Goal: Obtain resource: Obtain resource

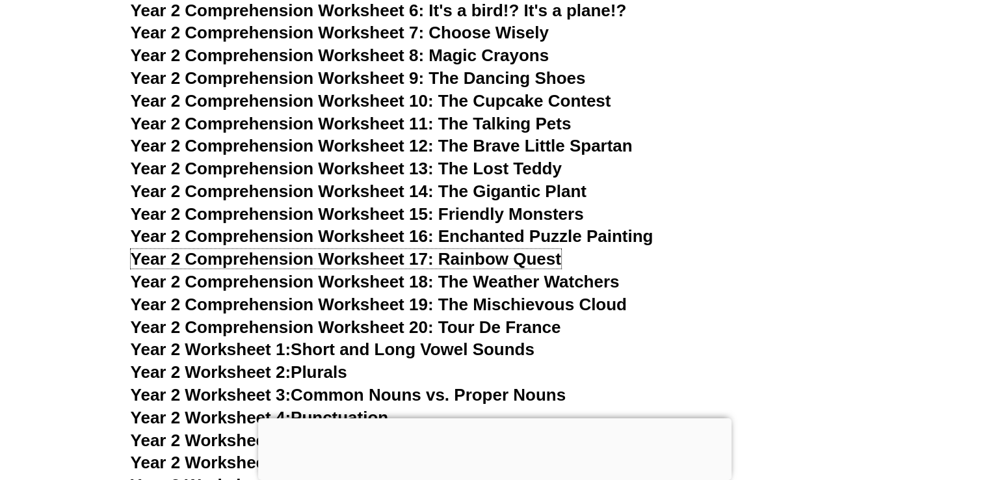
click at [304, 264] on span "Year 2 Comprehension Worksheet 17: Rainbow Quest" at bounding box center [346, 259] width 431 height 20
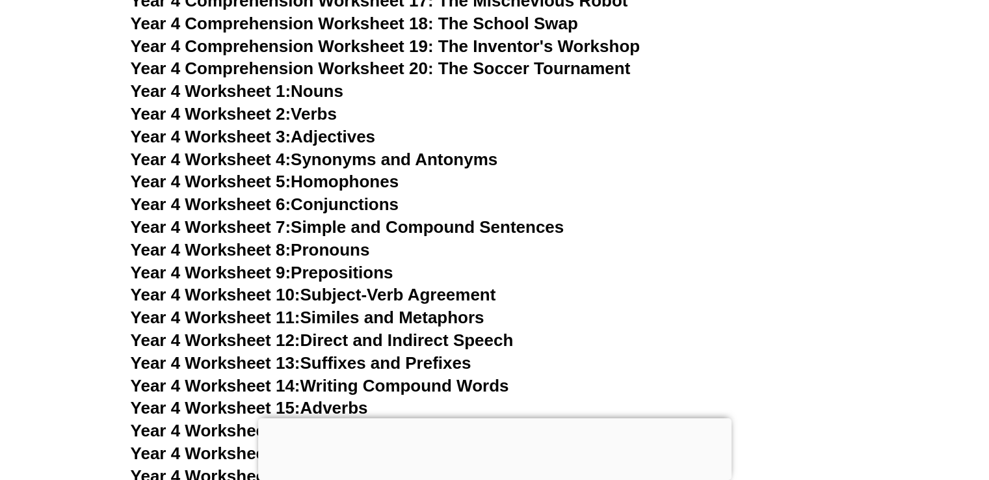
scroll to position [5956, 0]
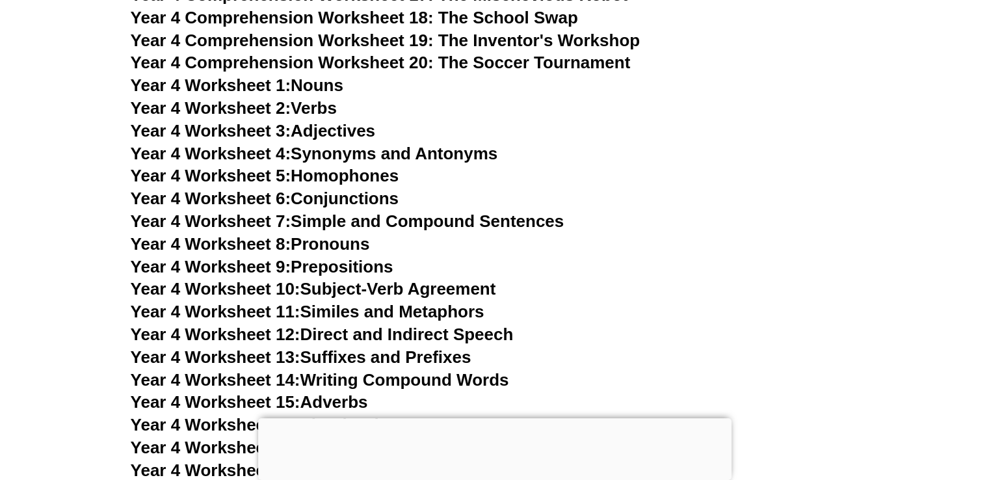
click at [388, 287] on link "Year 4 Worksheet 10: Subject-Verb Agreement" at bounding box center [314, 289] width 366 height 20
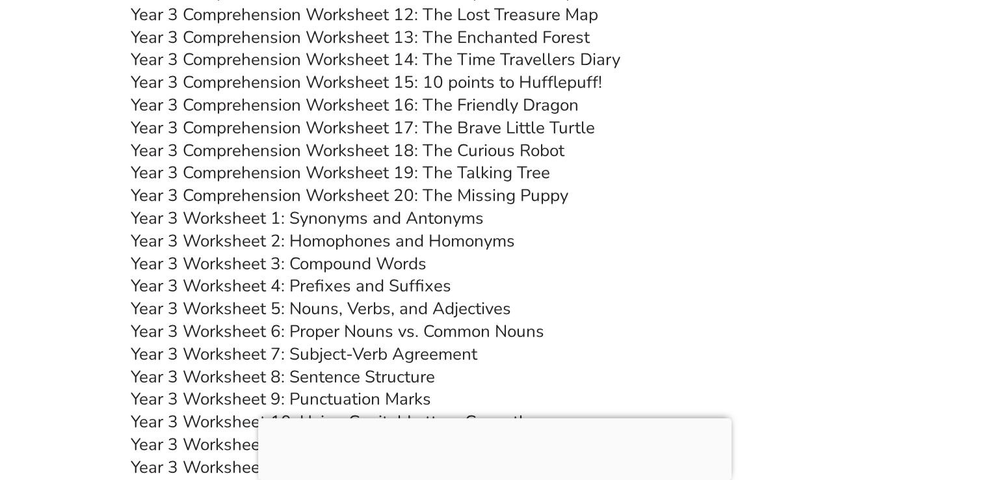
scroll to position [4864, 0]
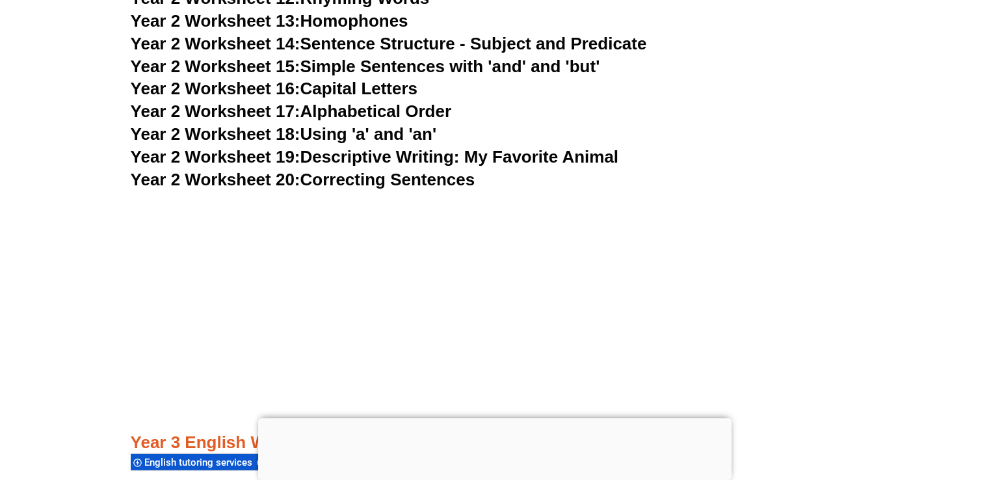
scroll to position [4083, 0]
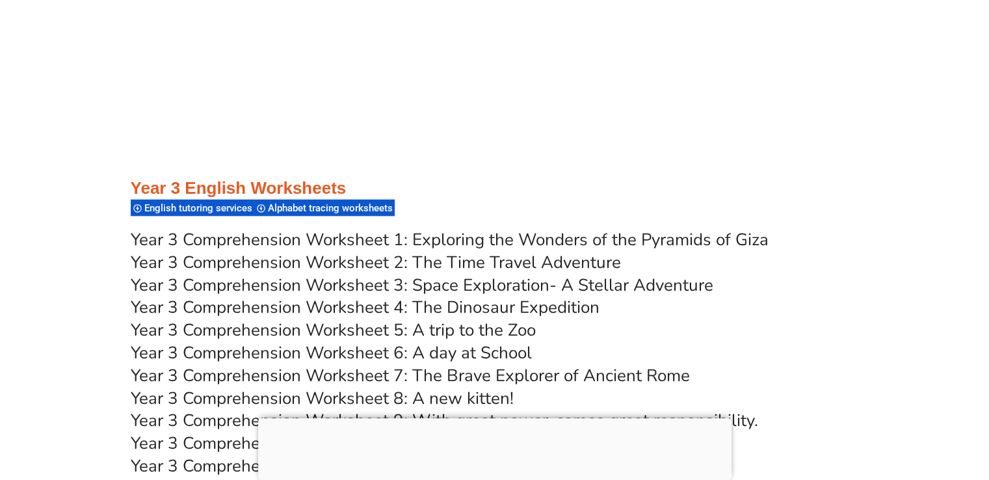
scroll to position [5156, 0]
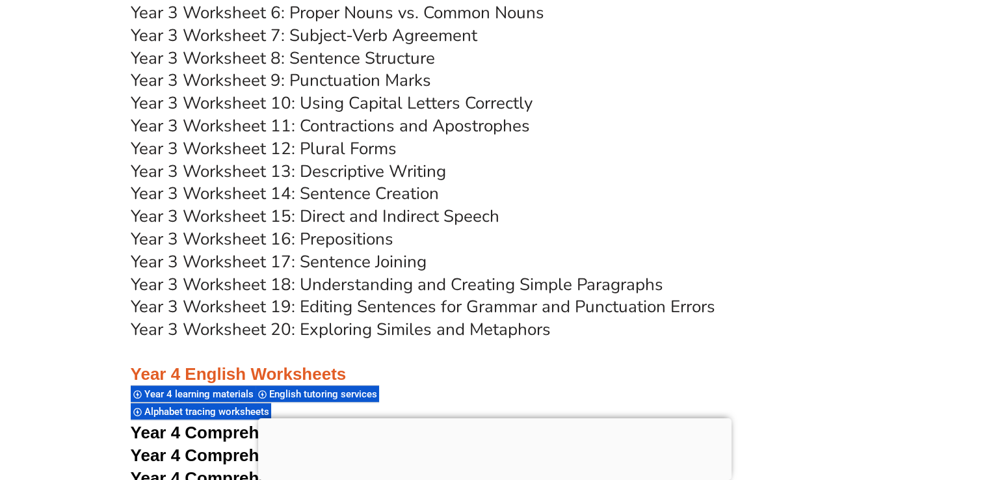
click at [241, 238] on link "Year 3 Worksheet 16: Prepositions" at bounding box center [262, 239] width 263 height 23
click at [646, 132] on h3 "Year 3 Worksheet 11: Contractions and Apostrophes" at bounding box center [495, 126] width 728 height 22
click at [723, 128] on h3 "Year 3 Worksheet 11: Contractions and Apostrophes" at bounding box center [495, 126] width 728 height 22
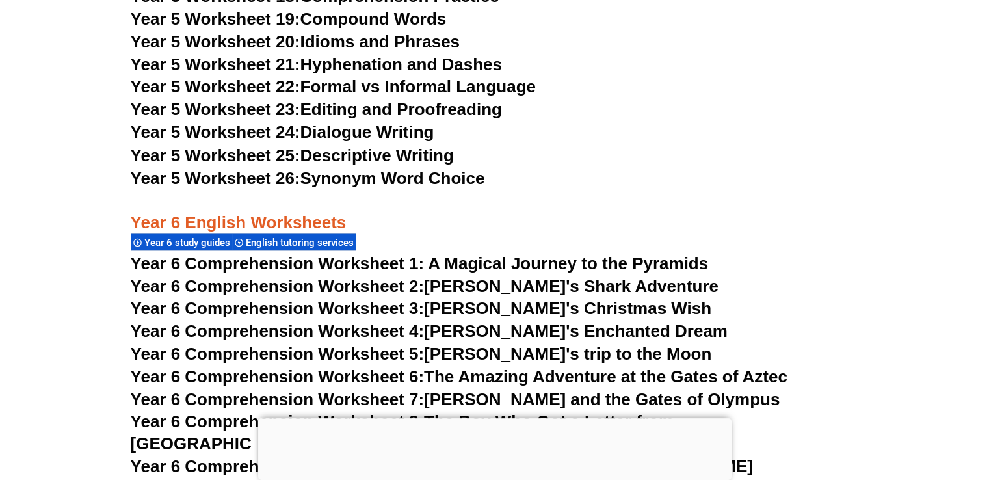
scroll to position [7264, 0]
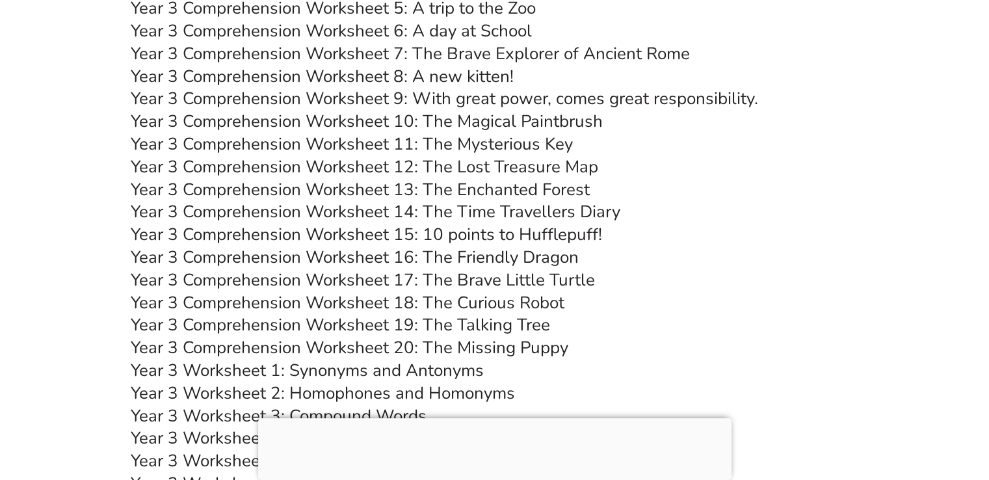
scroll to position [4688, 0]
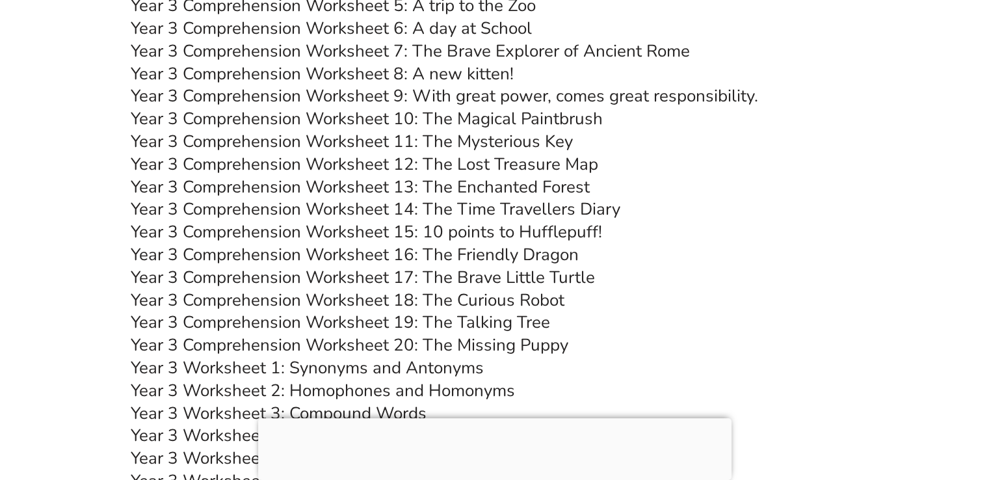
click at [488, 139] on link "Year 3 Comprehension Worksheet 11: The Mysterious Key" at bounding box center [352, 141] width 442 height 23
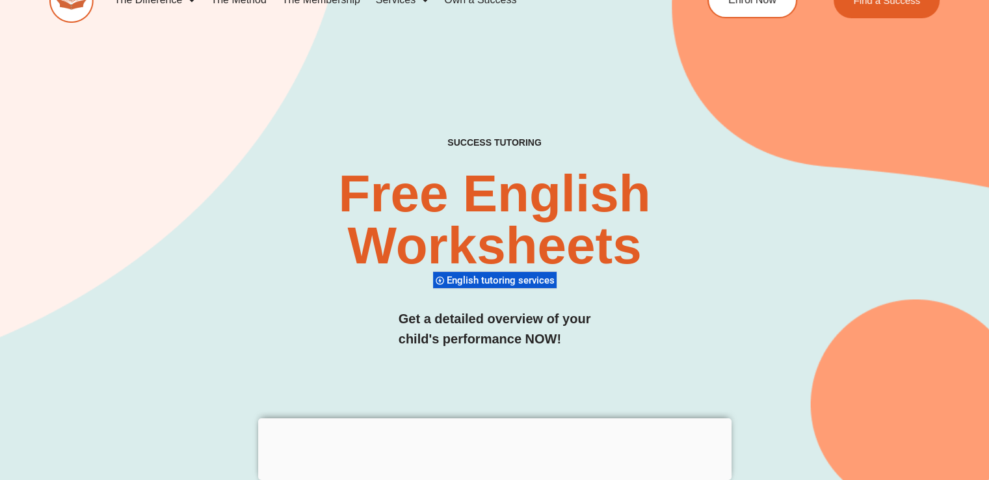
scroll to position [0, 0]
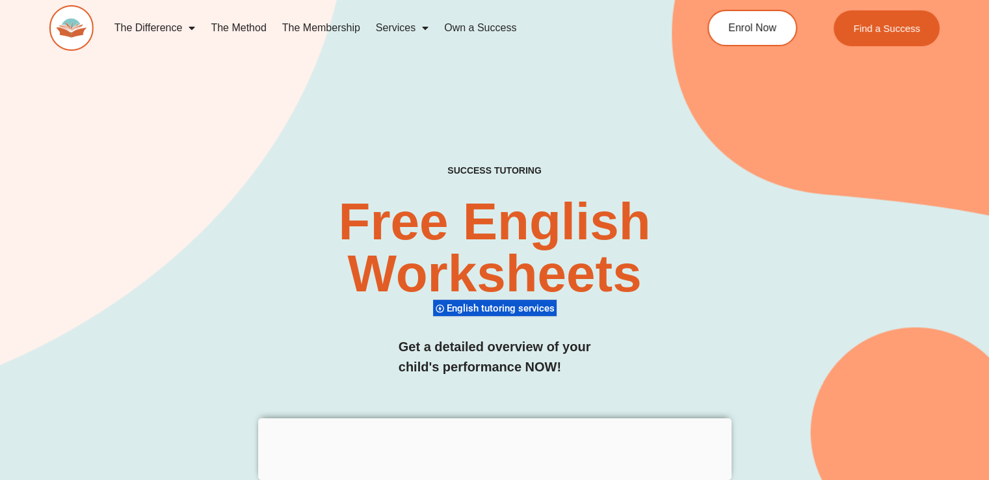
click at [70, 16] on img at bounding box center [71, 28] width 44 height 46
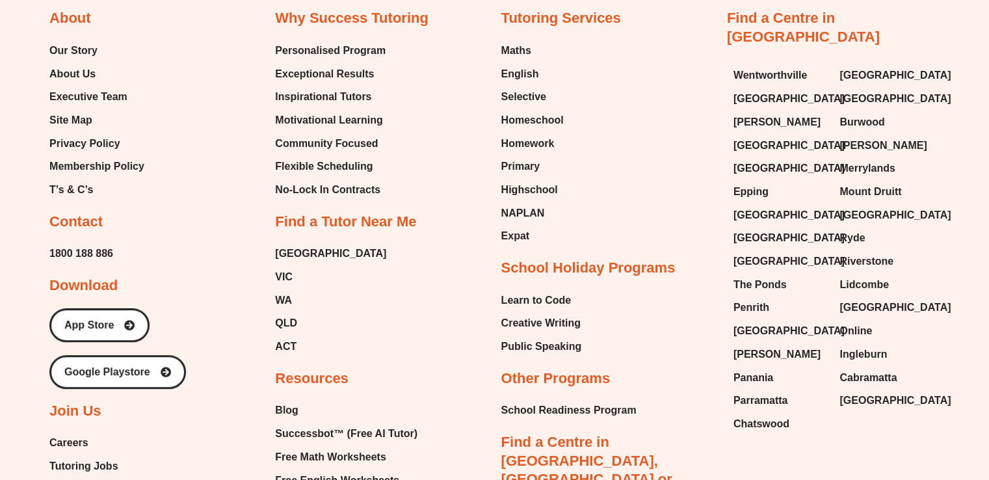
scroll to position [5411, 0]
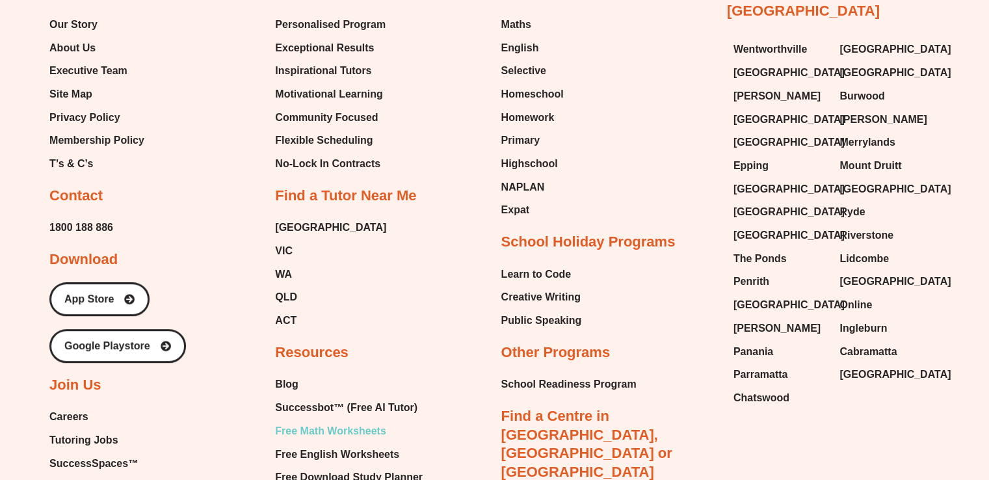
click at [336, 421] on span "Free Math Worksheets" at bounding box center [330, 431] width 111 height 20
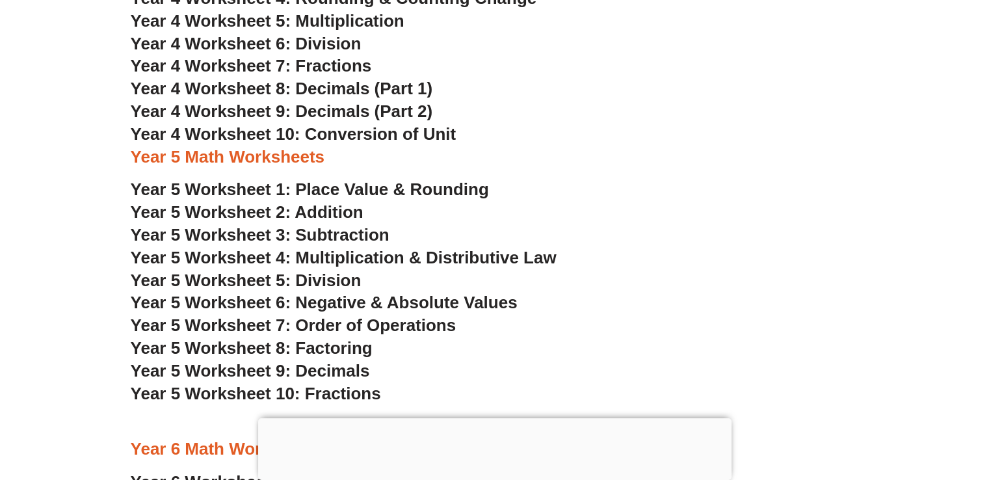
scroll to position [2586, 0]
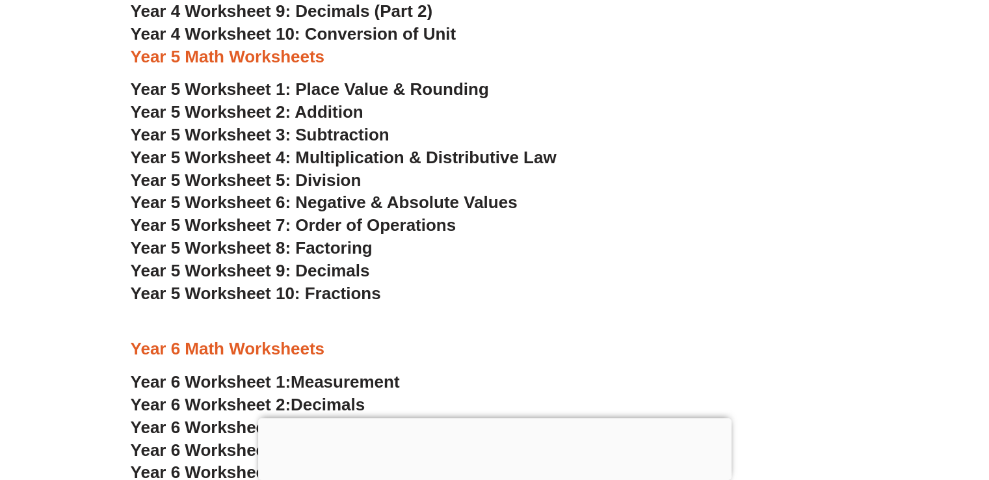
click at [354, 224] on span "Year 5 Worksheet 7: Order of Operations" at bounding box center [294, 225] width 326 height 20
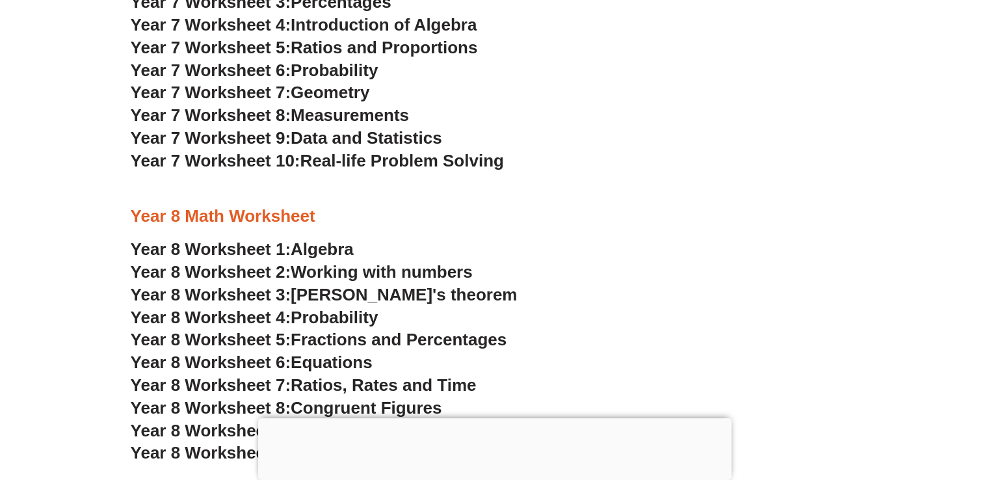
scroll to position [908, 0]
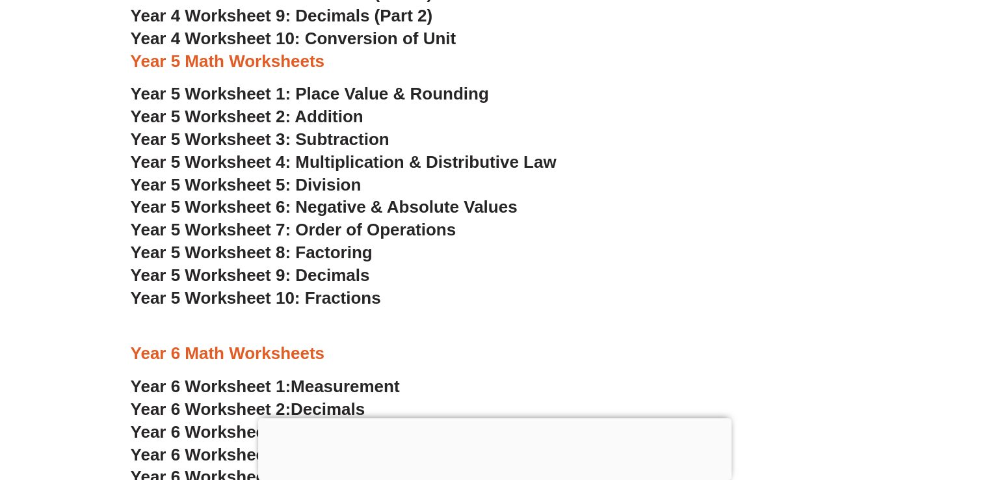
scroll to position [2586, 0]
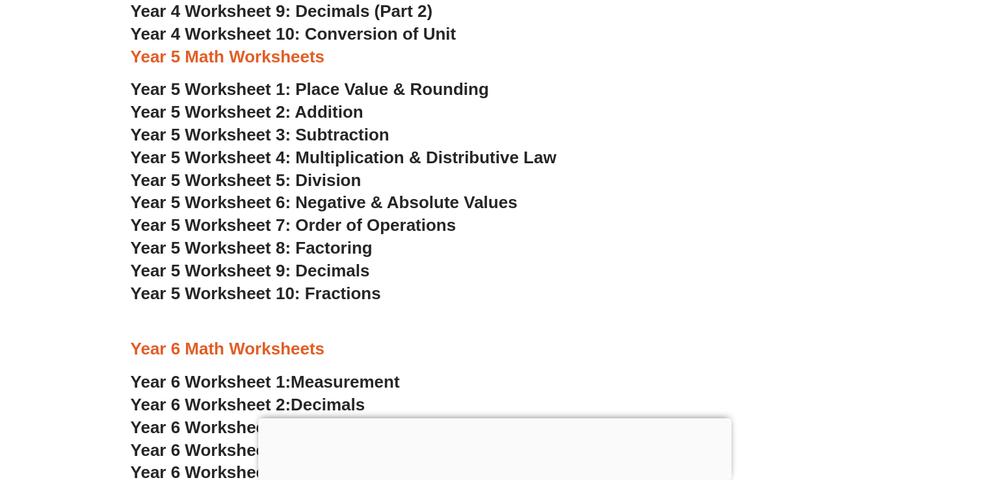
click at [42, 223] on section "Year 4 Math Worksheets Year 4 Worksheet 1: Place Value Year 4 Worksheet 2: Addi…" at bounding box center [494, 191] width 989 height 823
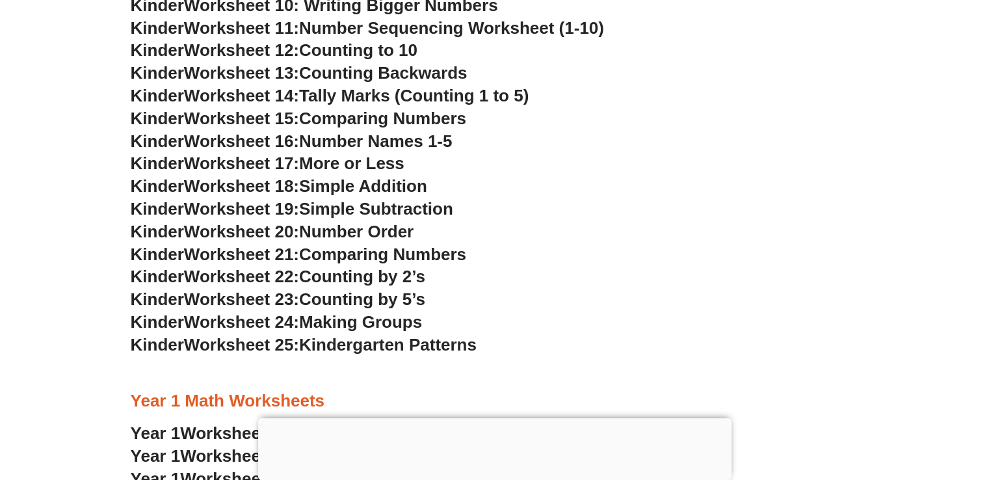
scroll to position [921, 0]
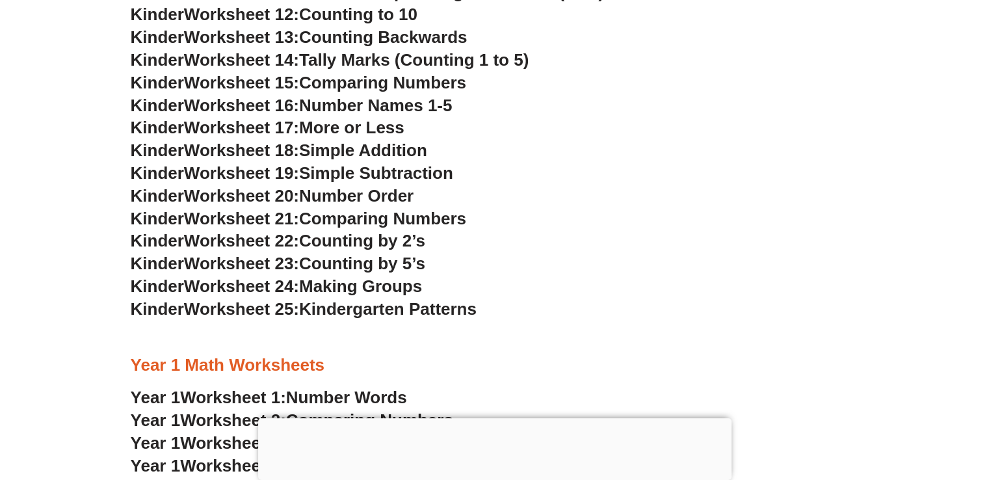
click at [241, 243] on span "Worksheet 22:" at bounding box center [241, 241] width 115 height 20
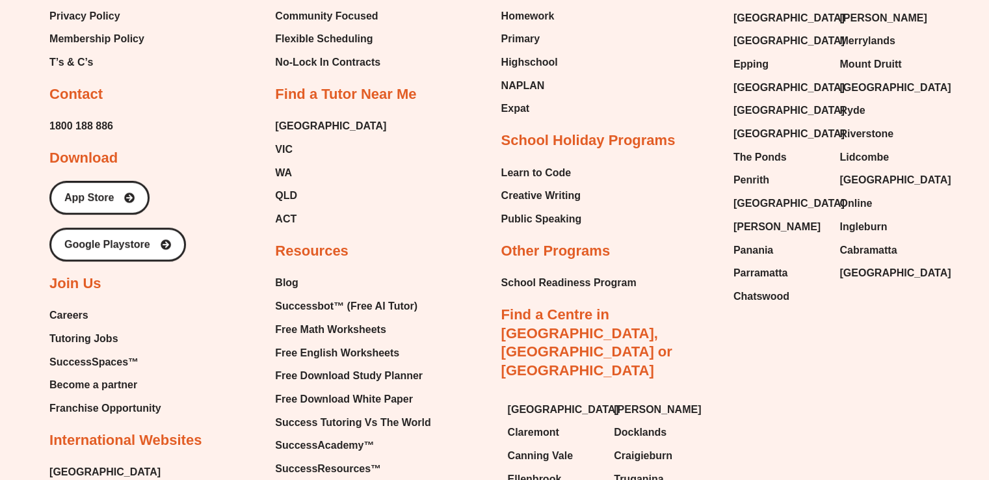
scroll to position [5515, 0]
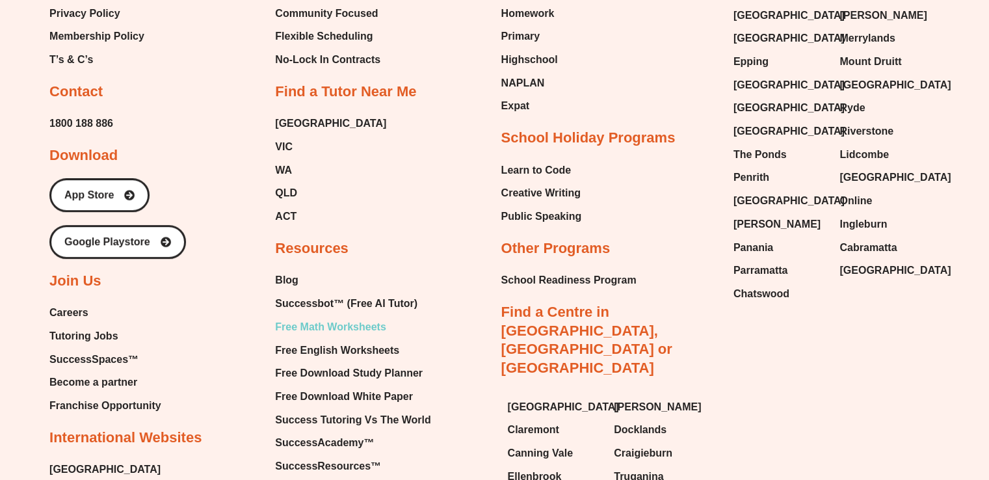
click at [325, 317] on span "Free Math Worksheets" at bounding box center [330, 327] width 111 height 20
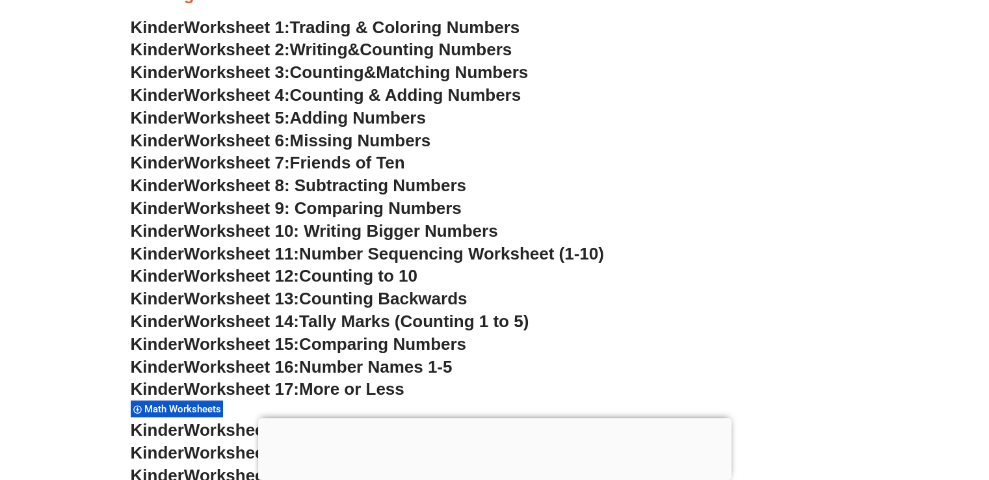
scroll to position [664, 0]
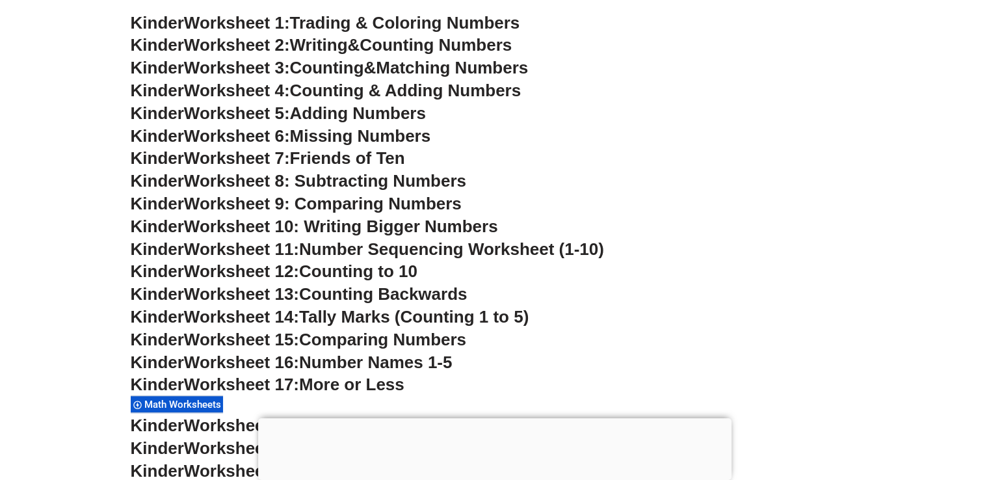
click at [362, 297] on span "Counting Backwards" at bounding box center [383, 294] width 168 height 20
click at [546, 203] on h3 "Kinder Worksheet 9: Comparing Numbers" at bounding box center [495, 204] width 728 height 22
drag, startPoint x: 246, startPoint y: 269, endPoint x: 88, endPoint y: 274, distance: 158.1
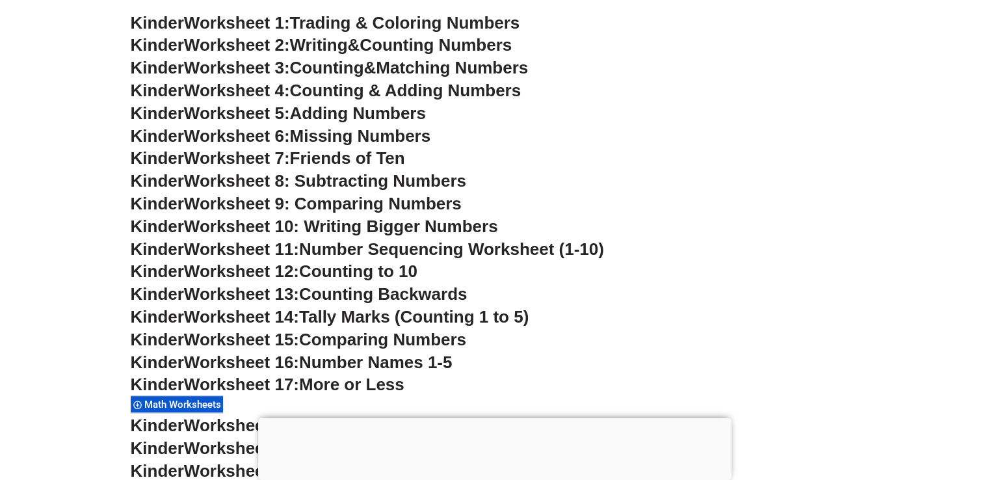
drag, startPoint x: 263, startPoint y: 321, endPoint x: 216, endPoint y: 317, distance: 46.9
click at [216, 317] on span "Worksheet 14:" at bounding box center [241, 317] width 115 height 20
click at [379, 313] on span "Tally Marks (Counting 1 to 5)" at bounding box center [414, 317] width 230 height 20
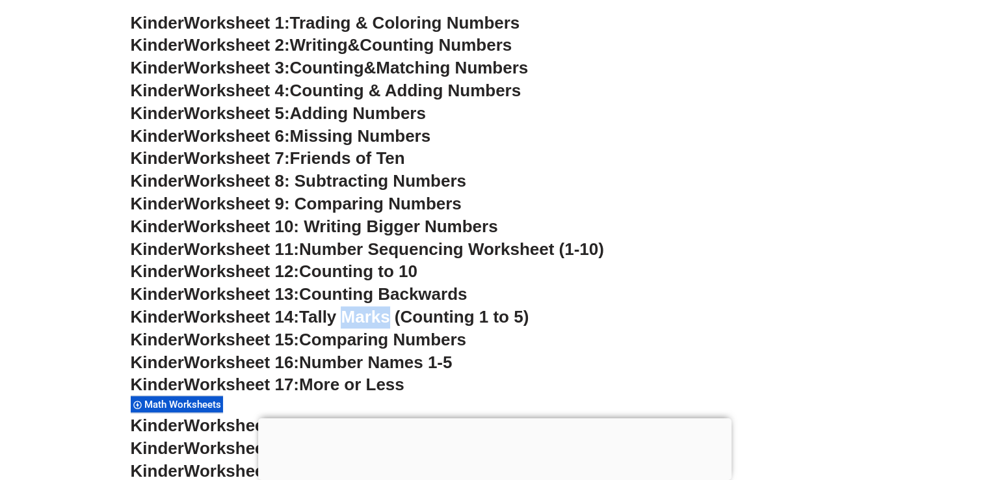
click at [379, 313] on span "Tally Marks (Counting 1 to 5)" at bounding box center [414, 317] width 230 height 20
drag, startPoint x: 379, startPoint y: 313, endPoint x: 531, endPoint y: 280, distance: 155.6
click at [531, 280] on h3 "Kinder Worksheet 12: Counting to 10" at bounding box center [495, 272] width 728 height 22
click at [360, 247] on span "Number Sequencing Worksheet (1-10)" at bounding box center [451, 249] width 305 height 20
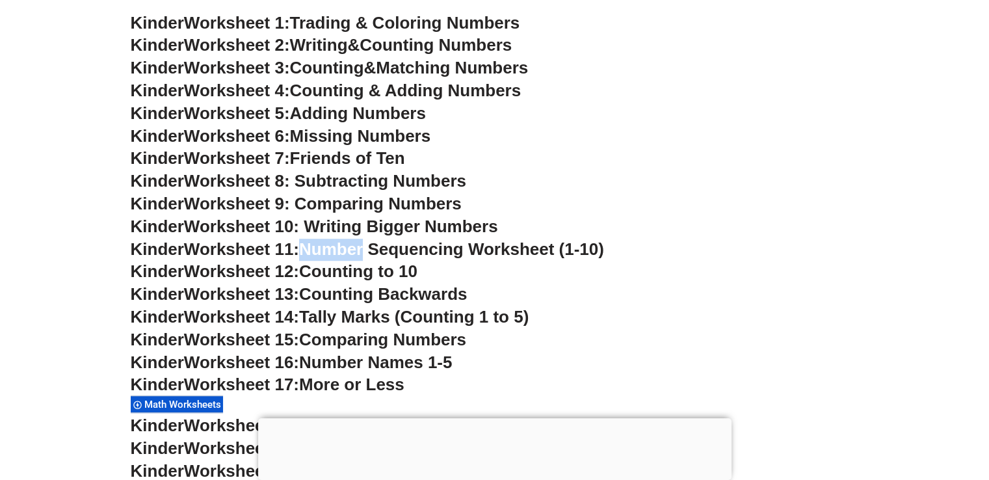
click at [360, 247] on span "Number Sequencing Worksheet (1-10)" at bounding box center [451, 249] width 305 height 20
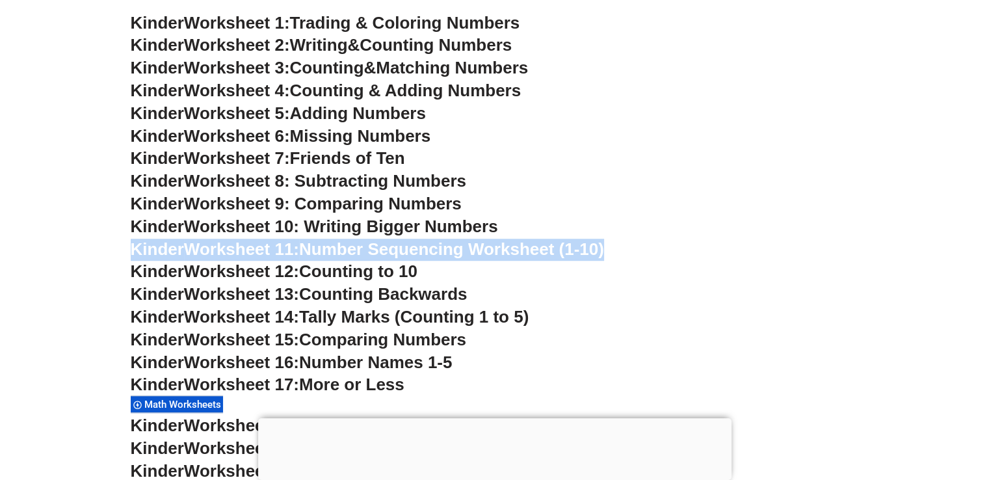
click at [360, 247] on span "Number Sequencing Worksheet (1-10)" at bounding box center [451, 249] width 305 height 20
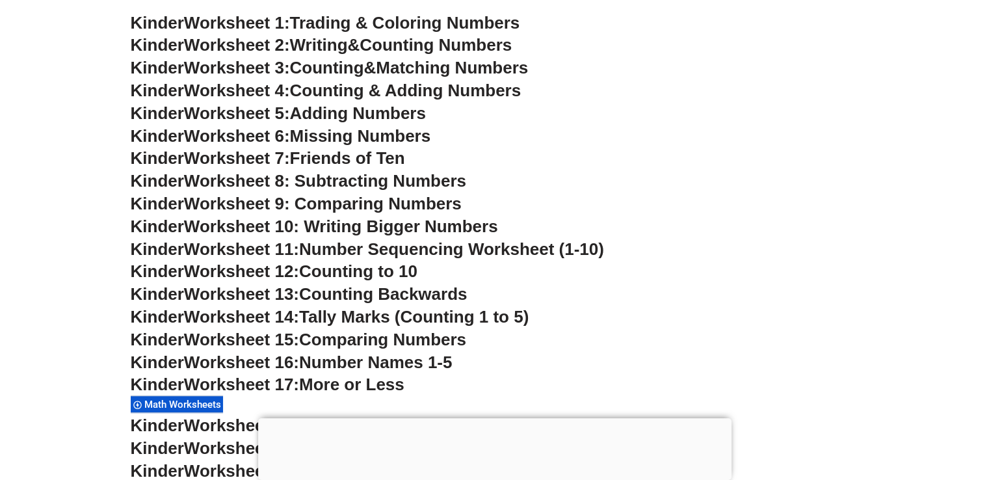
click at [505, 262] on h3 "Kinder Worksheet 12: Counting to 10" at bounding box center [495, 272] width 728 height 22
click at [230, 295] on span "Worksheet 13:" at bounding box center [241, 294] width 115 height 20
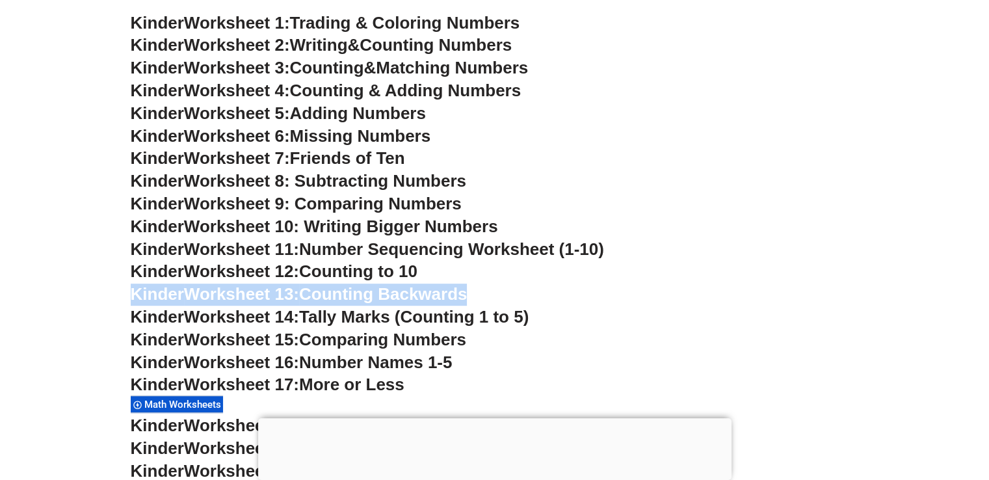
click at [230, 295] on span "Worksheet 13:" at bounding box center [241, 294] width 115 height 20
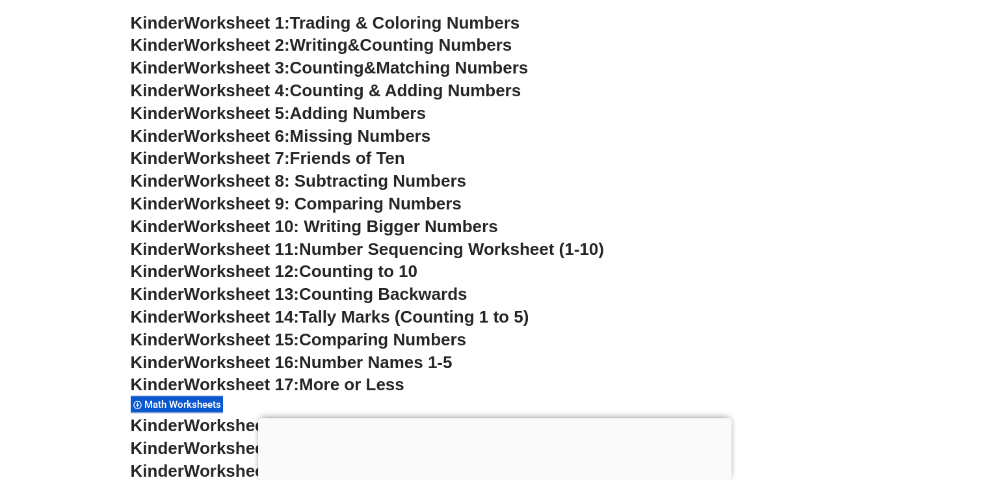
click at [211, 354] on span "Worksheet 16:" at bounding box center [241, 363] width 115 height 20
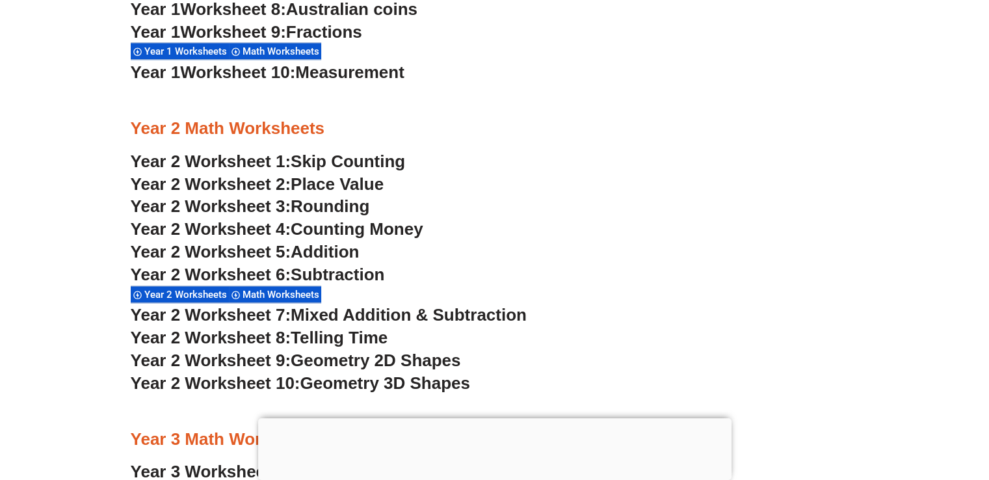
scroll to position [1575, 0]
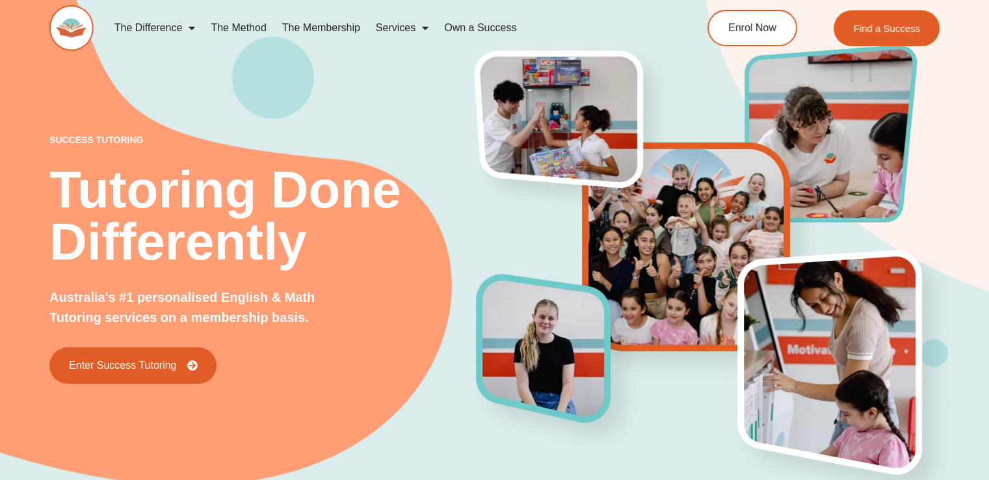
click at [22, 90] on div "success tutoring Tutoring Done Differently Australia's #1 personalised English …" at bounding box center [494, 237] width 989 height 572
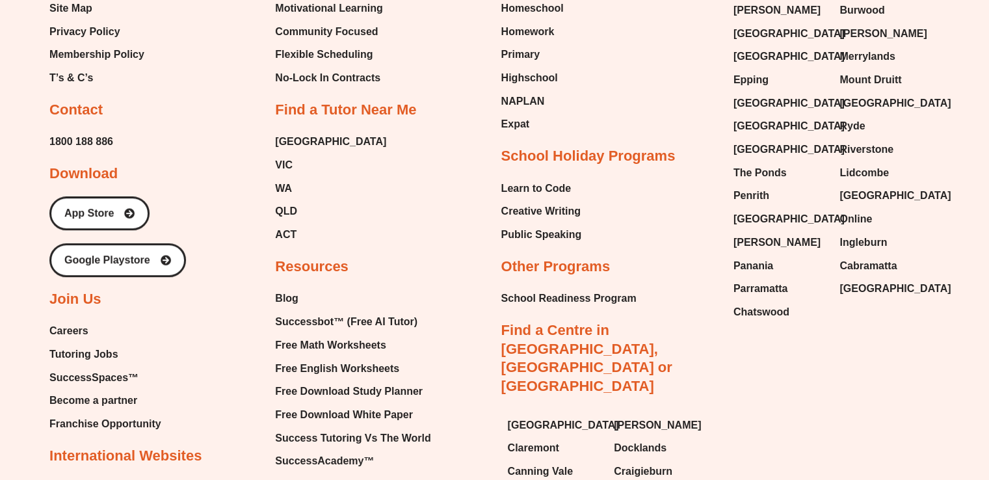
scroll to position [5515, 0]
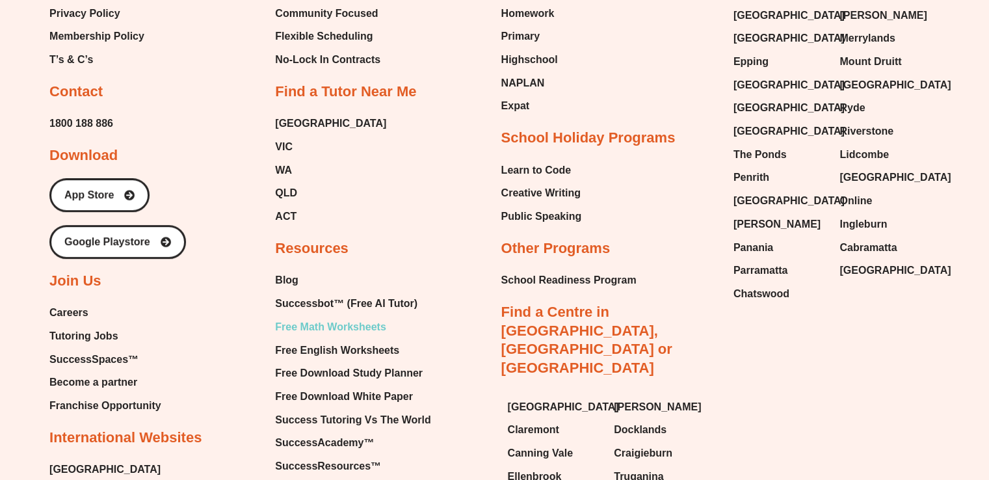
click at [319, 317] on span "Free Math Worksheets" at bounding box center [330, 327] width 111 height 20
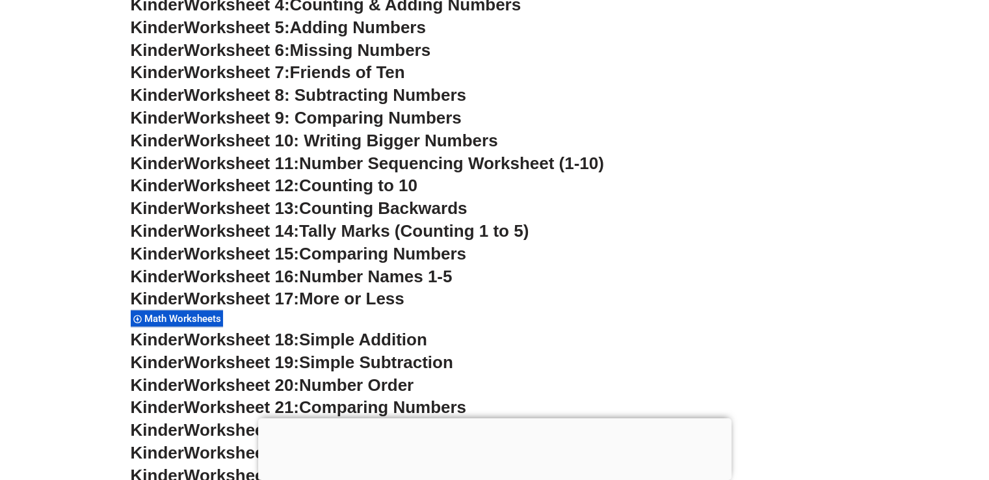
scroll to position [724, 0]
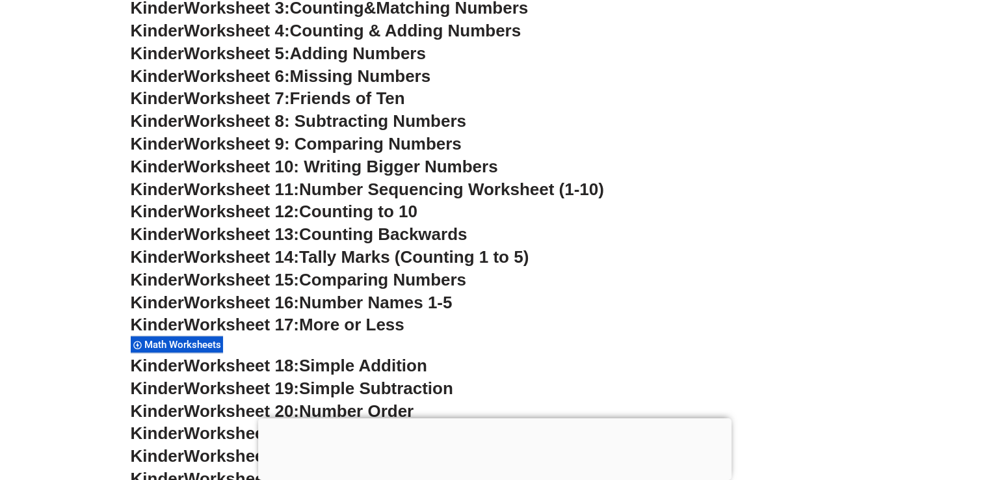
click at [324, 233] on span "Counting Backwards" at bounding box center [383, 234] width 168 height 20
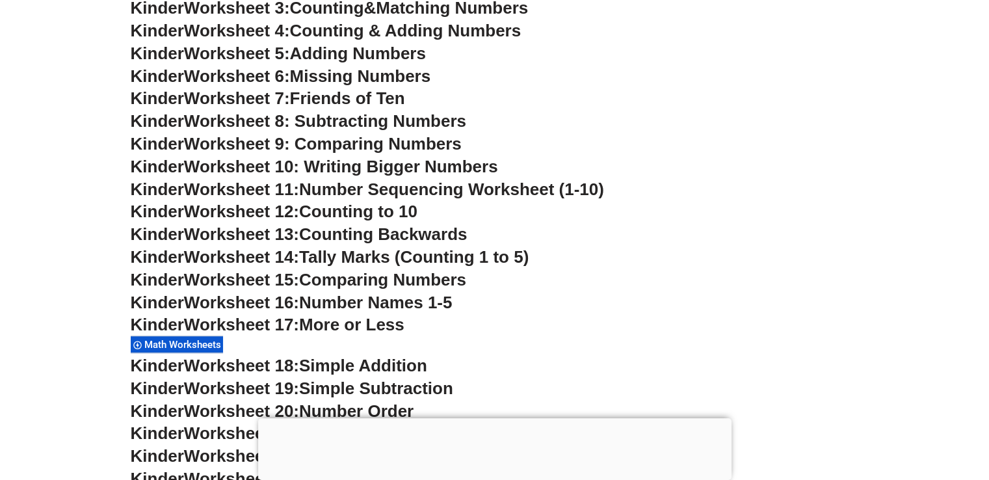
click at [236, 233] on span "Worksheet 13:" at bounding box center [241, 234] width 115 height 20
drag, startPoint x: 236, startPoint y: 233, endPoint x: 213, endPoint y: 232, distance: 22.8
click at [213, 232] on span "Worksheet 13:" at bounding box center [241, 234] width 115 height 20
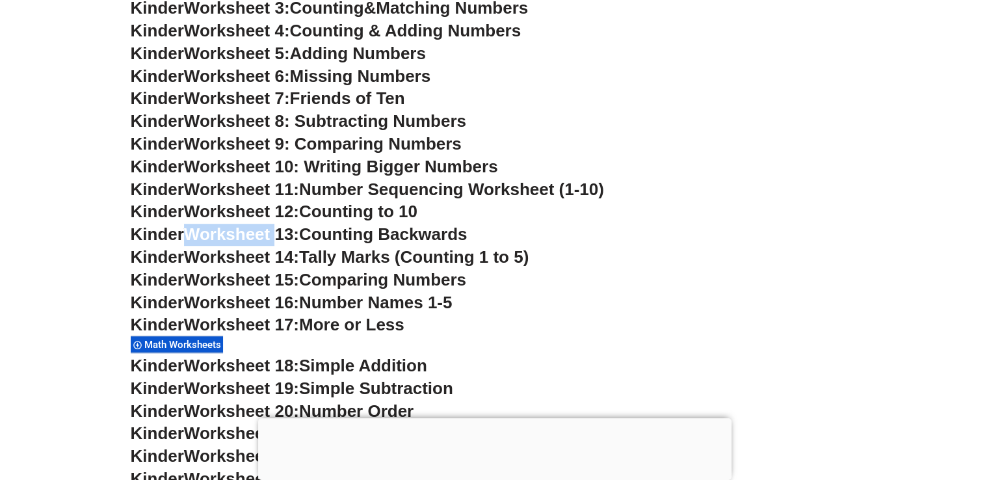
click at [213, 232] on span "Worksheet 13:" at bounding box center [241, 234] width 115 height 20
click at [365, 237] on span "Counting Backwards" at bounding box center [383, 234] width 168 height 20
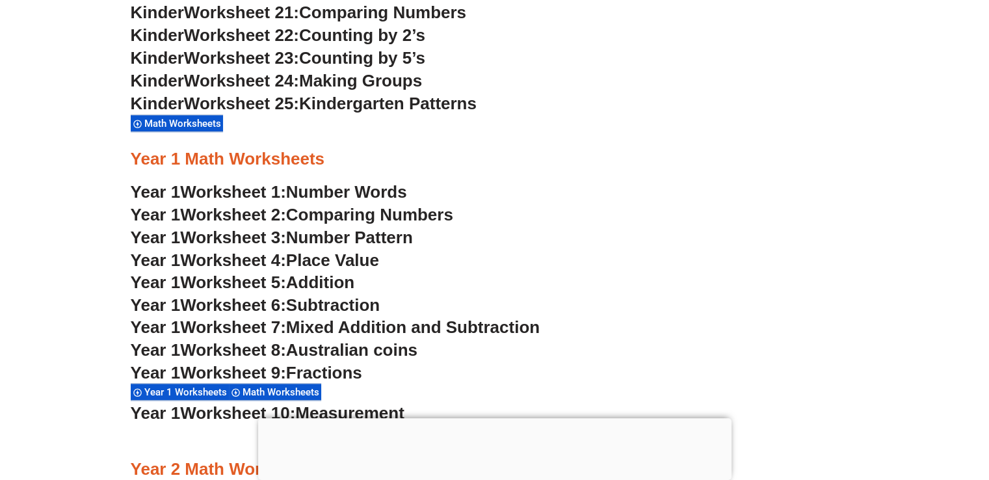
scroll to position [1244, 0]
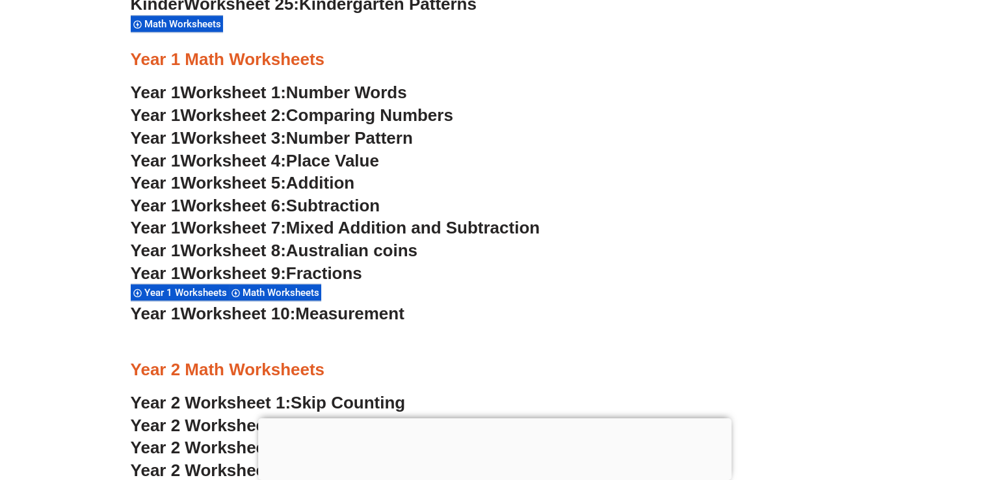
click at [382, 138] on span "Number Pattern" at bounding box center [349, 138] width 127 height 20
click at [104, 139] on section "Kindergarten Math Worksheets Kinder Worksheet 1: Trading & Coloring Numbers Kin…" at bounding box center [494, 98] width 989 height 1802
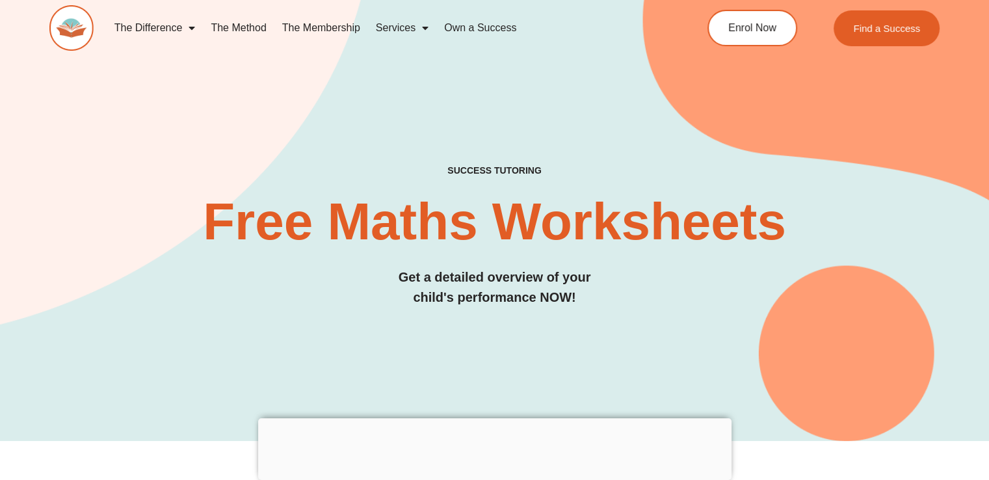
click at [71, 25] on img at bounding box center [71, 28] width 44 height 46
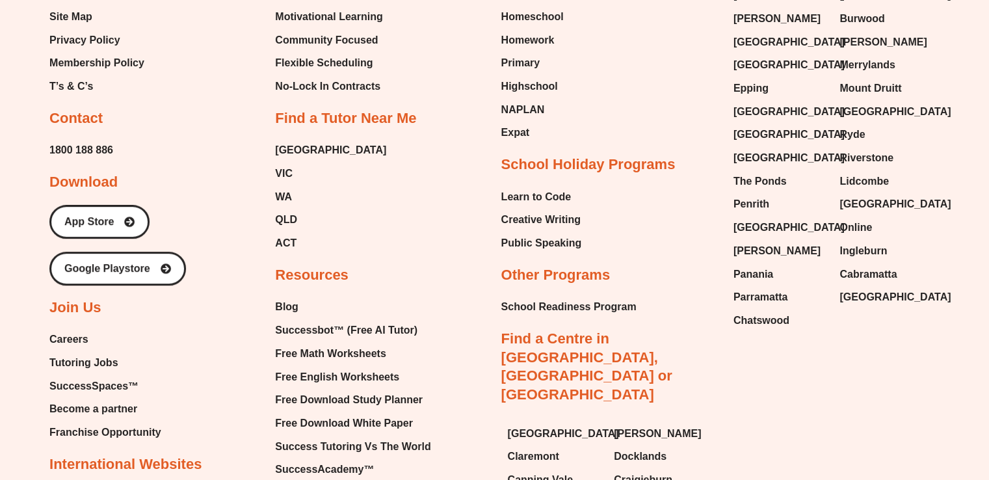
scroll to position [5489, 0]
click at [315, 367] on span "Free English Worksheets" at bounding box center [337, 377] width 124 height 20
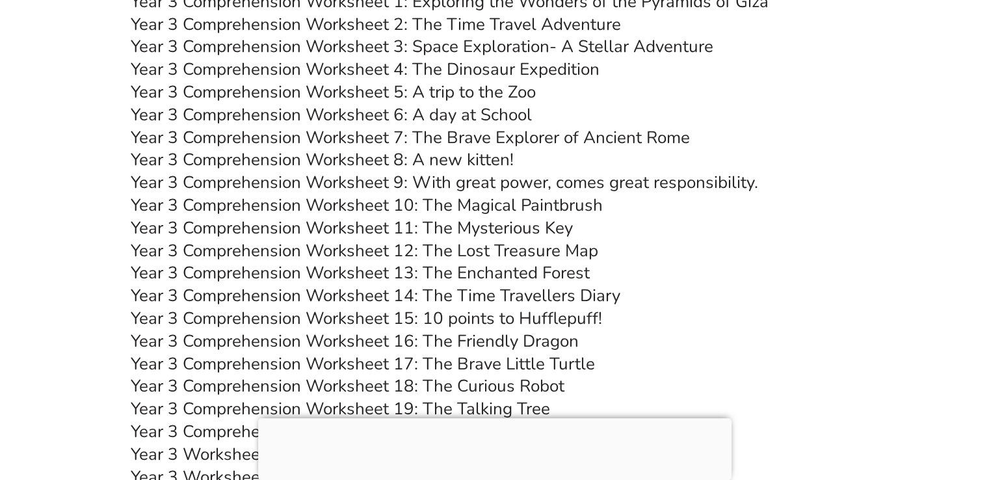
scroll to position [4631, 0]
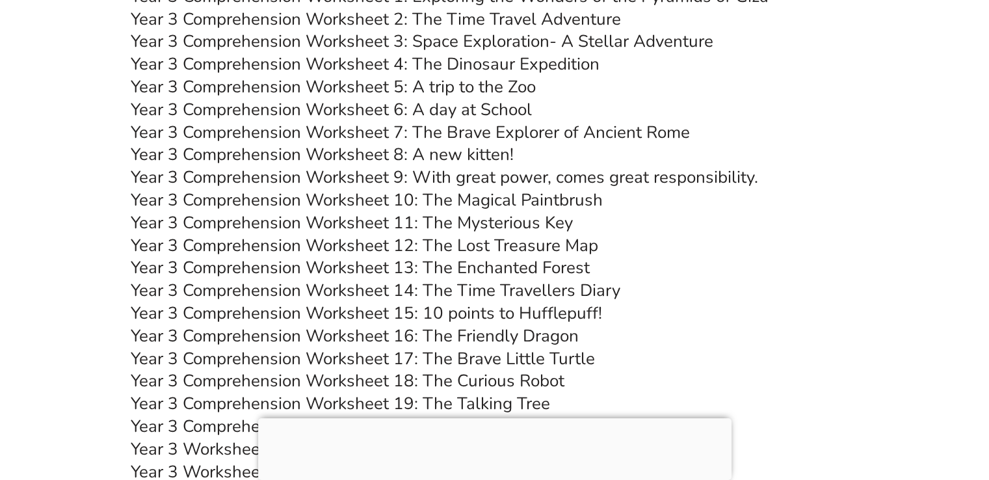
click at [494, 221] on link "Year 3 Comprehension Worksheet 11: The Mysterious Key" at bounding box center [352, 222] width 442 height 23
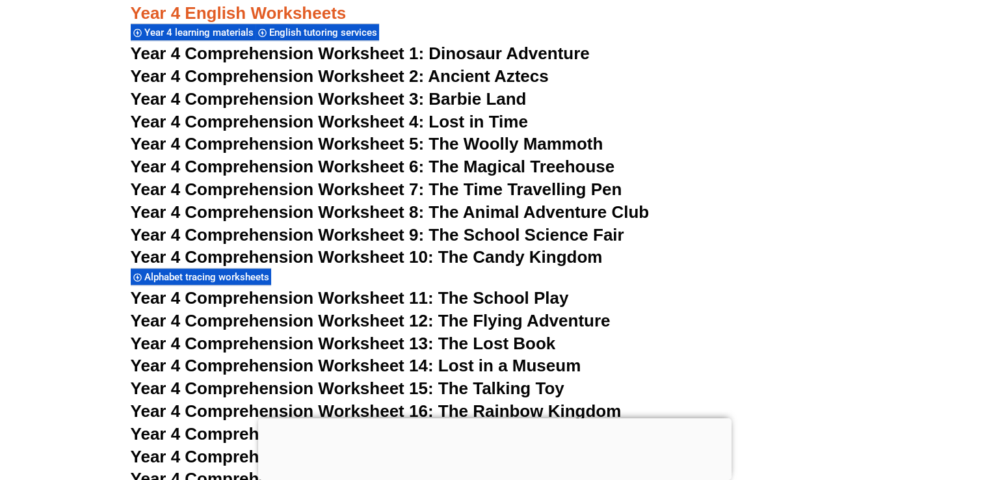
scroll to position [5515, 0]
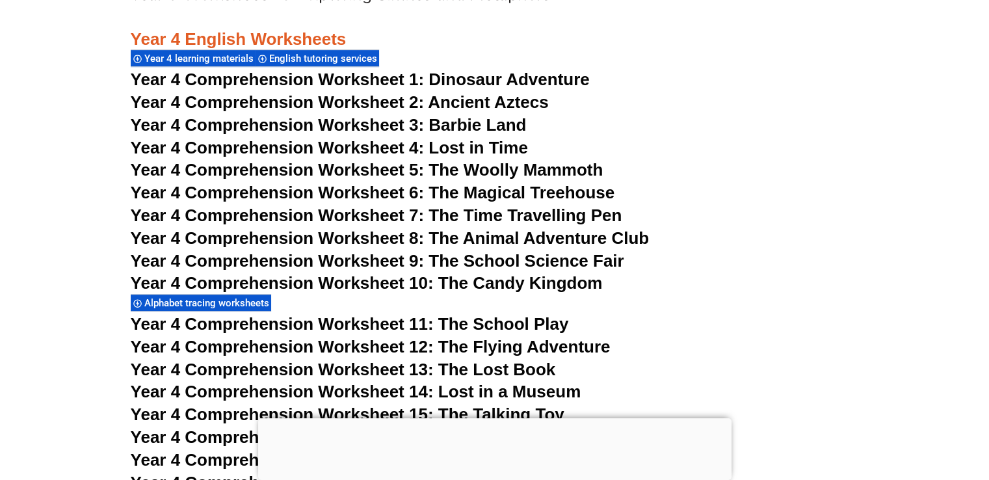
click at [531, 214] on span "Year 4 Comprehension Worksheet 7: The Time Travelling Pen" at bounding box center [377, 216] width 492 height 20
